Goal: Complete application form

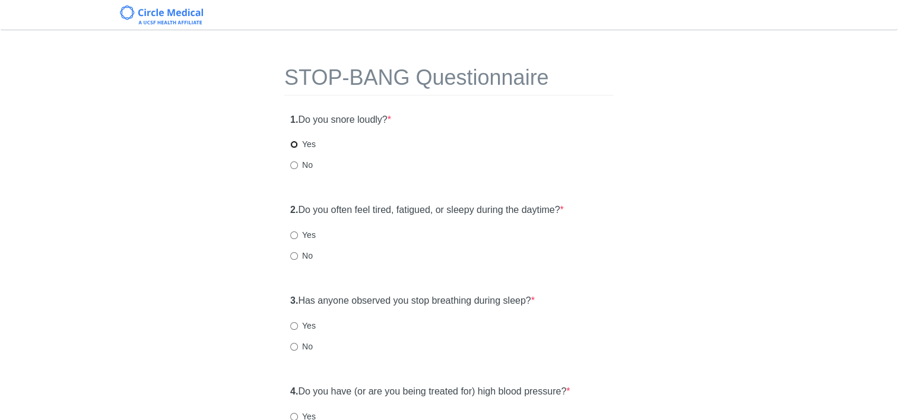
click at [296, 141] on input "Yes" at bounding box center [294, 145] width 8 height 8
radio input "true"
click at [293, 236] on input "Yes" at bounding box center [294, 236] width 8 height 8
radio input "true"
click at [293, 327] on input "Yes" at bounding box center [294, 326] width 8 height 8
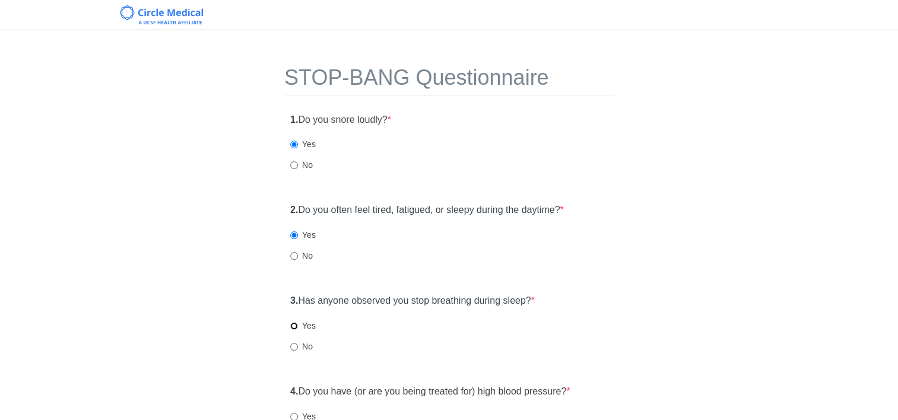
radio input "true"
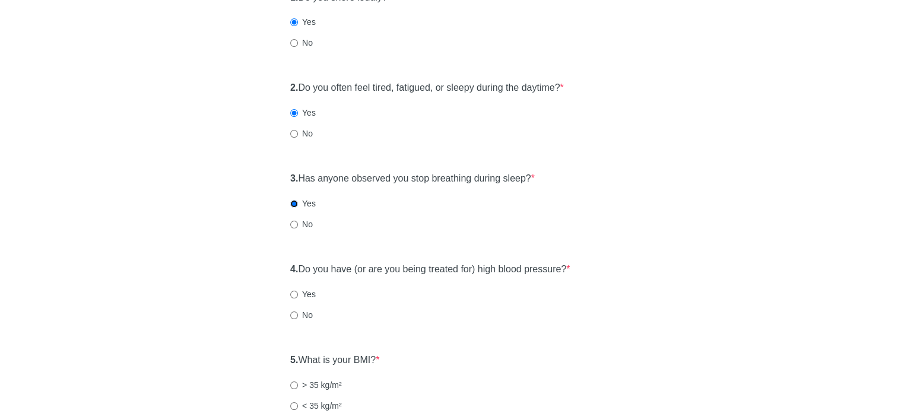
scroll to position [178, 0]
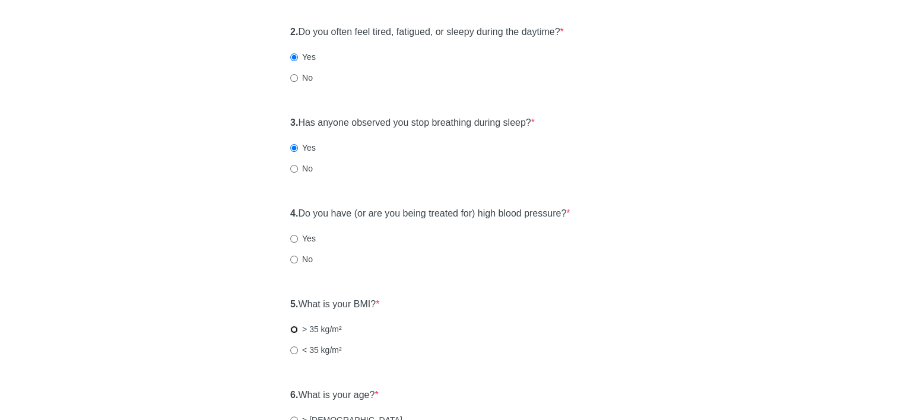
click at [291, 329] on input "> 35 kg/m²" at bounding box center [294, 330] width 8 height 8
radio input "true"
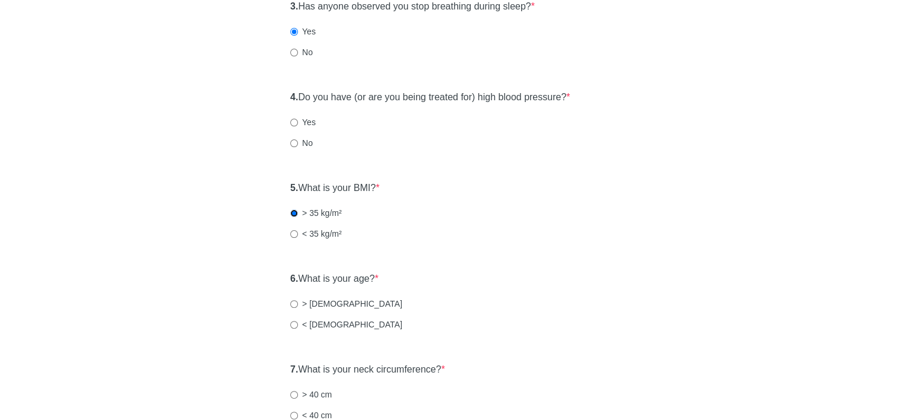
scroll to position [297, 0]
click at [295, 323] on input "< [DEMOGRAPHIC_DATA]" at bounding box center [294, 323] width 8 height 8
radio input "true"
click at [293, 391] on input "> 40 cm" at bounding box center [294, 393] width 8 height 8
radio input "true"
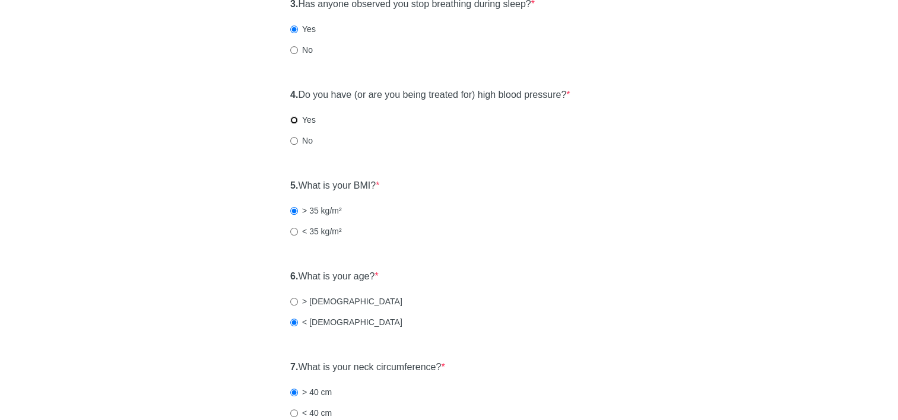
click at [291, 119] on input "Yes" at bounding box center [294, 120] width 8 height 8
radio input "true"
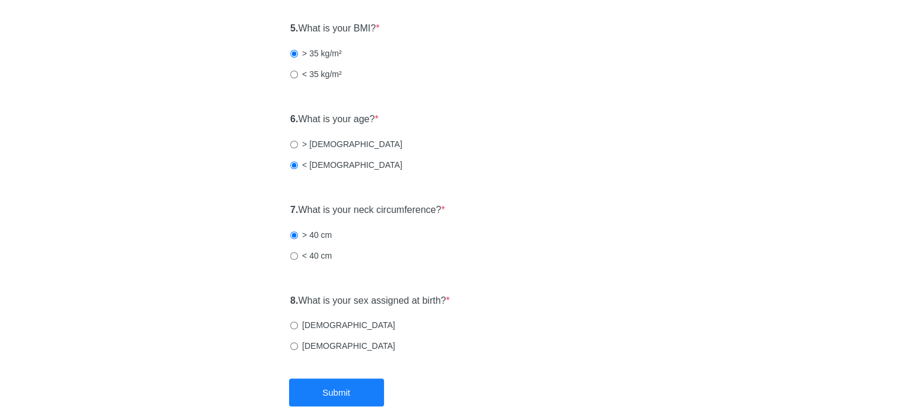
scroll to position [475, 0]
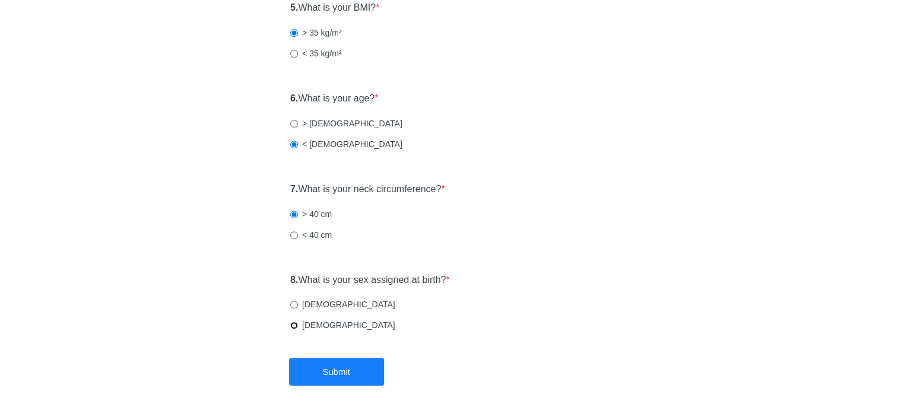
click at [293, 325] on input "[DEMOGRAPHIC_DATA]" at bounding box center [294, 326] width 8 height 8
radio input "true"
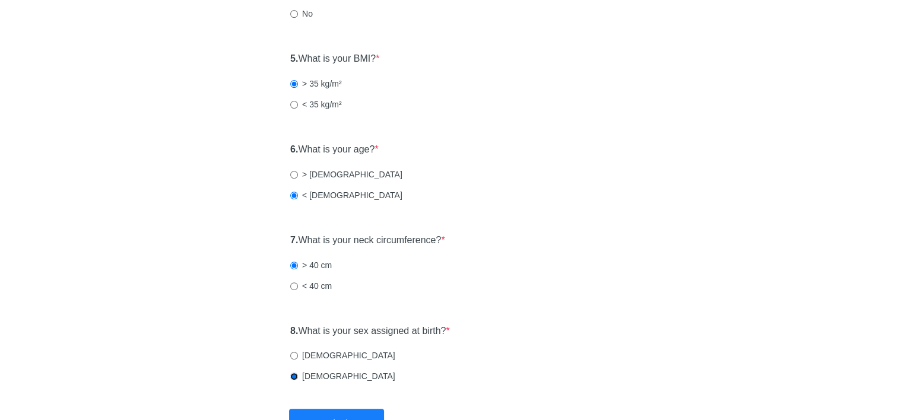
scroll to position [512, 0]
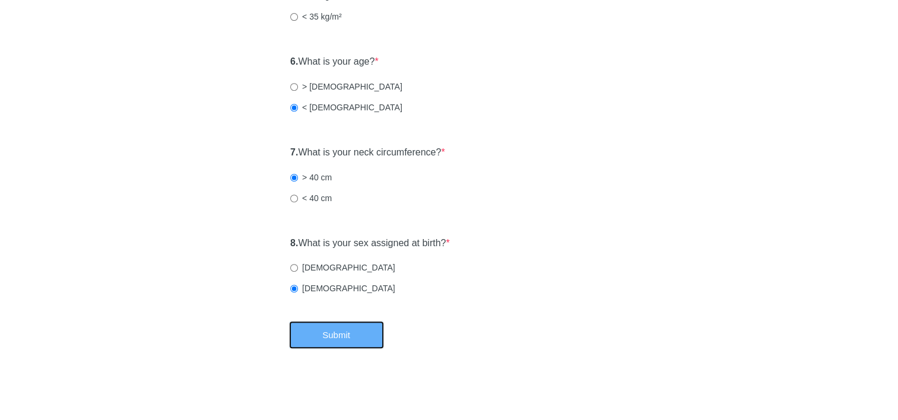
drag, startPoint x: 334, startPoint y: 337, endPoint x: 348, endPoint y: 337, distance: 13.7
click at [335, 337] on button "Submit" at bounding box center [336, 335] width 95 height 28
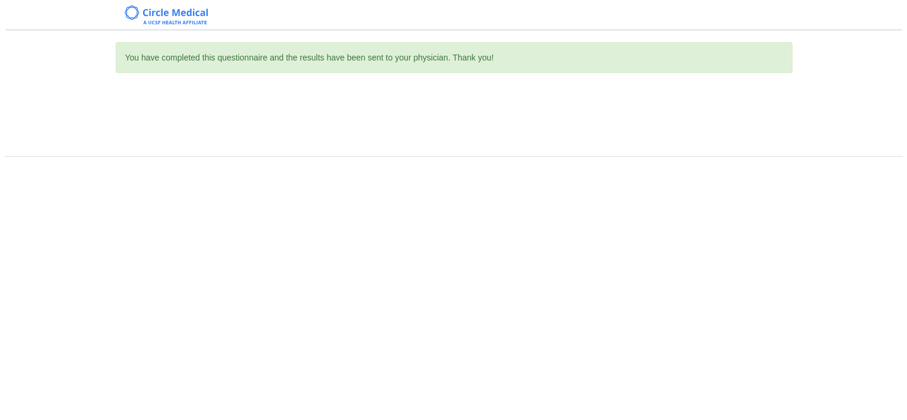
scroll to position [0, 0]
